Goal: Task Accomplishment & Management: Manage account settings

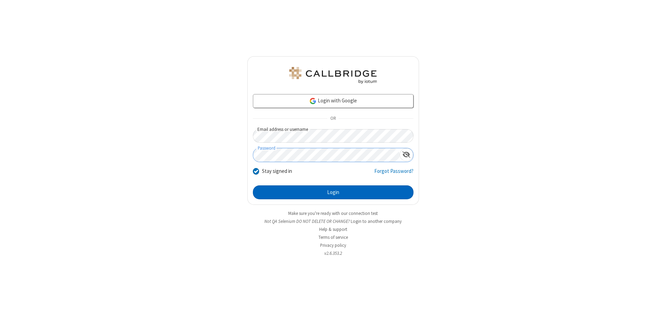
click at [333, 192] on button "Login" at bounding box center [333, 192] width 161 height 14
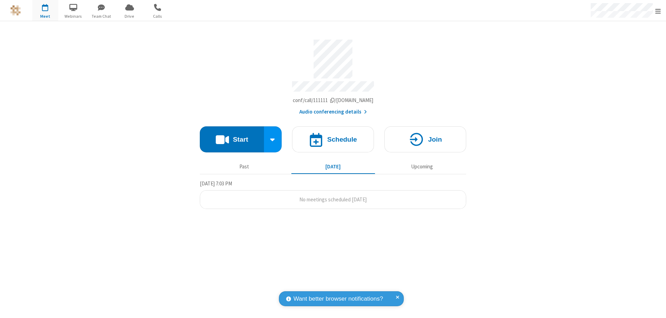
click at [658, 11] on span "Open menu" at bounding box center [658, 11] width 6 height 7
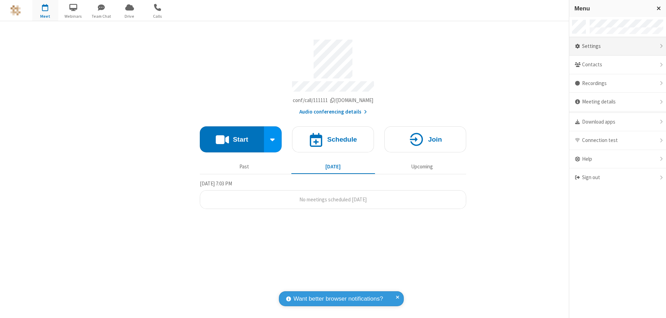
click at [617, 46] on div "Settings" at bounding box center [617, 46] width 97 height 19
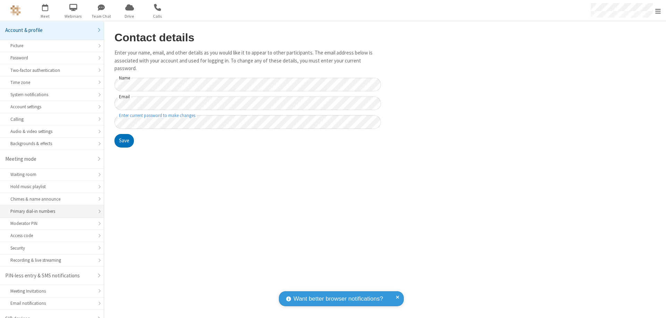
click at [49, 208] on div "Primary dial-in numbers" at bounding box center [51, 211] width 83 height 7
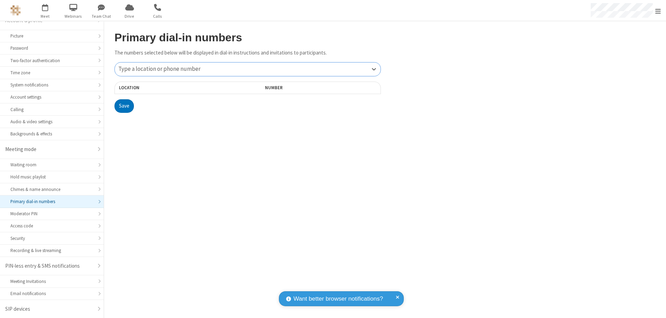
click at [248, 69] on div "Type a location or phone number" at bounding box center [248, 69] width 266 height 14
type input "[PHONE_NUMBER]"
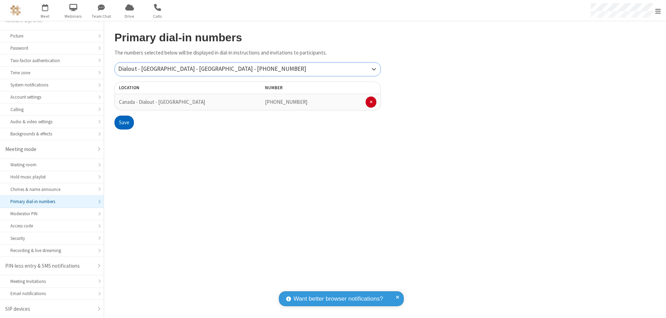
click at [124, 122] on button "Save" at bounding box center [123, 122] width 19 height 14
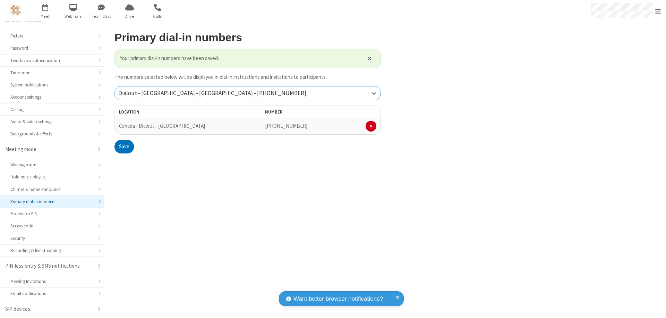
click at [248, 93] on div "Dialout - [GEOGRAPHIC_DATA] - [GEOGRAPHIC_DATA] - [PHONE_NUMBER]" at bounding box center [248, 93] width 266 height 14
type input "[PHONE_NUMBER]"
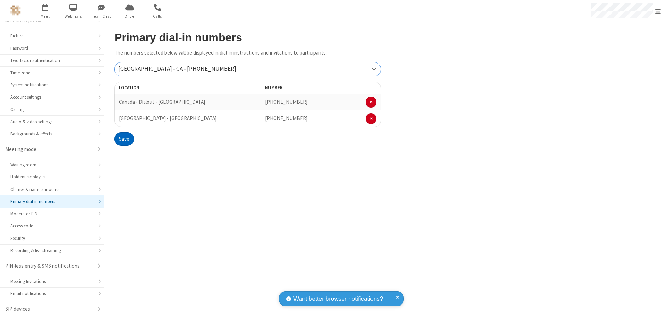
click at [124, 139] on button "Save" at bounding box center [123, 139] width 19 height 14
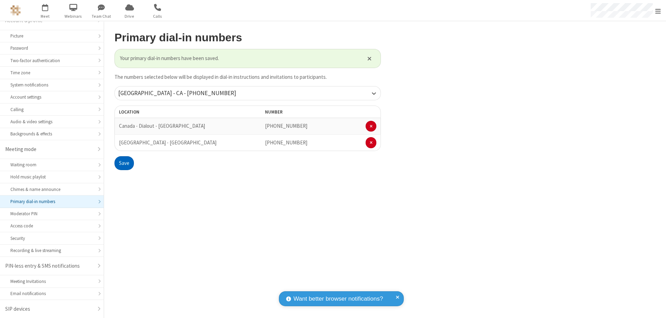
click at [658, 11] on span "Open menu" at bounding box center [658, 11] width 6 height 7
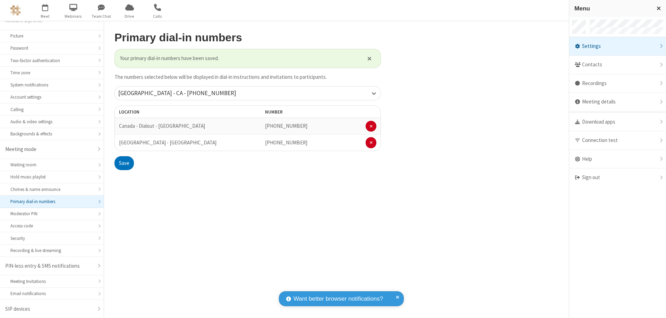
click at [617, 46] on div "Settings" at bounding box center [617, 46] width 97 height 19
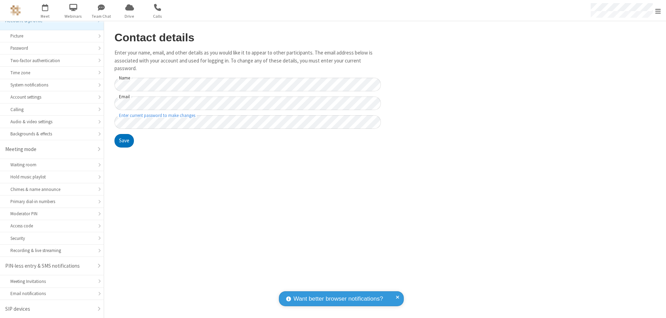
scroll to position [10, 0]
click at [49, 201] on div "Primary dial-in numbers" at bounding box center [51, 201] width 83 height 7
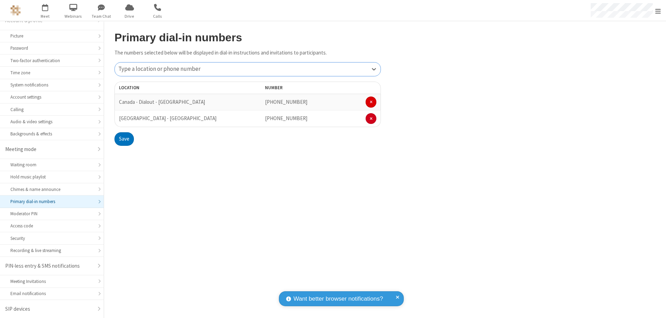
click at [371, 102] on span at bounding box center [371, 102] width 3 height 4
click at [124, 122] on button "Save" at bounding box center [123, 122] width 19 height 14
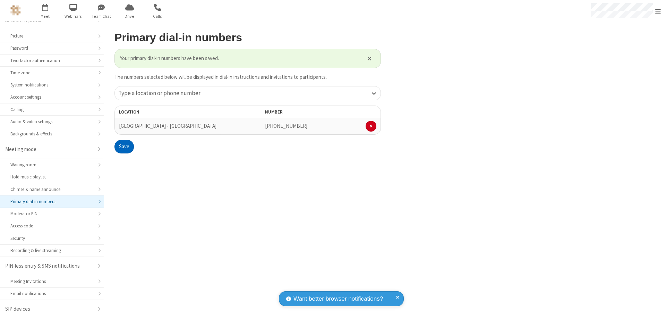
click at [658, 11] on span "Open menu" at bounding box center [658, 11] width 6 height 7
